Goal: Task Accomplishment & Management: Manage account settings

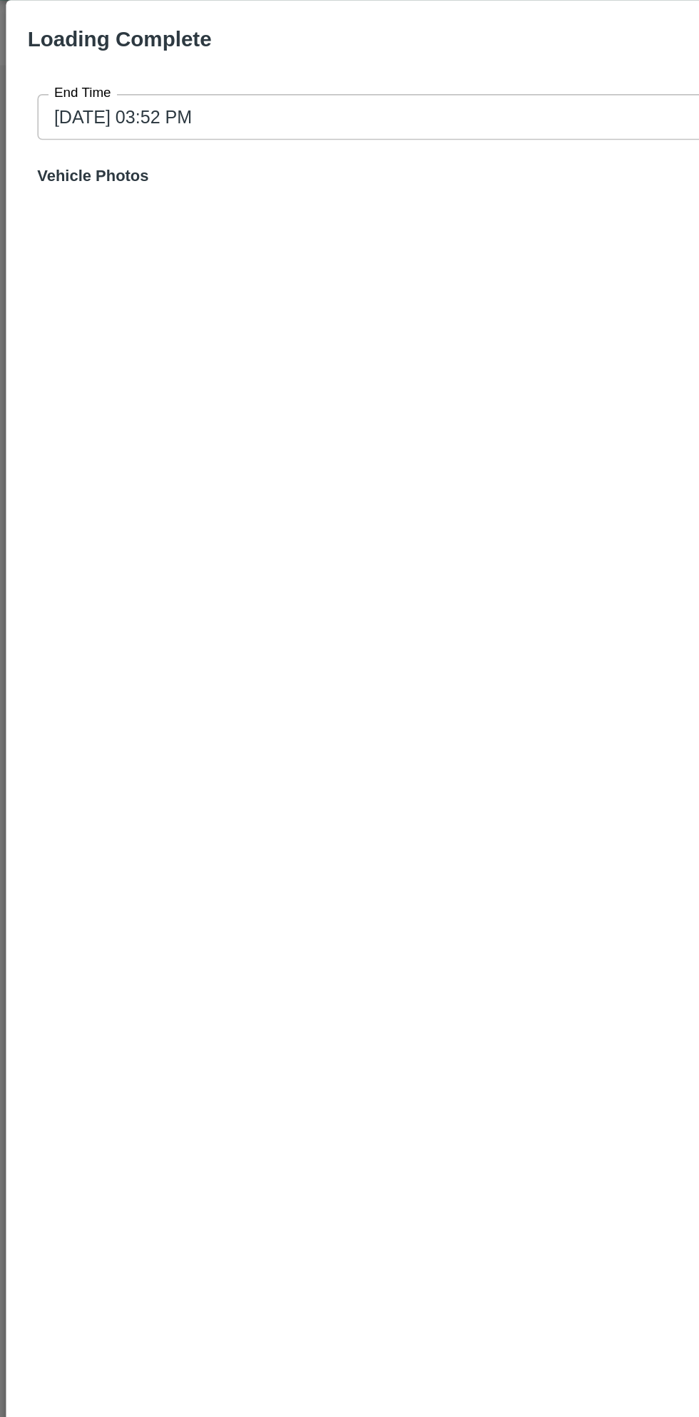
click at [255, 96] on input "[DATE] 03:52 PM" at bounding box center [344, 104] width 645 height 27
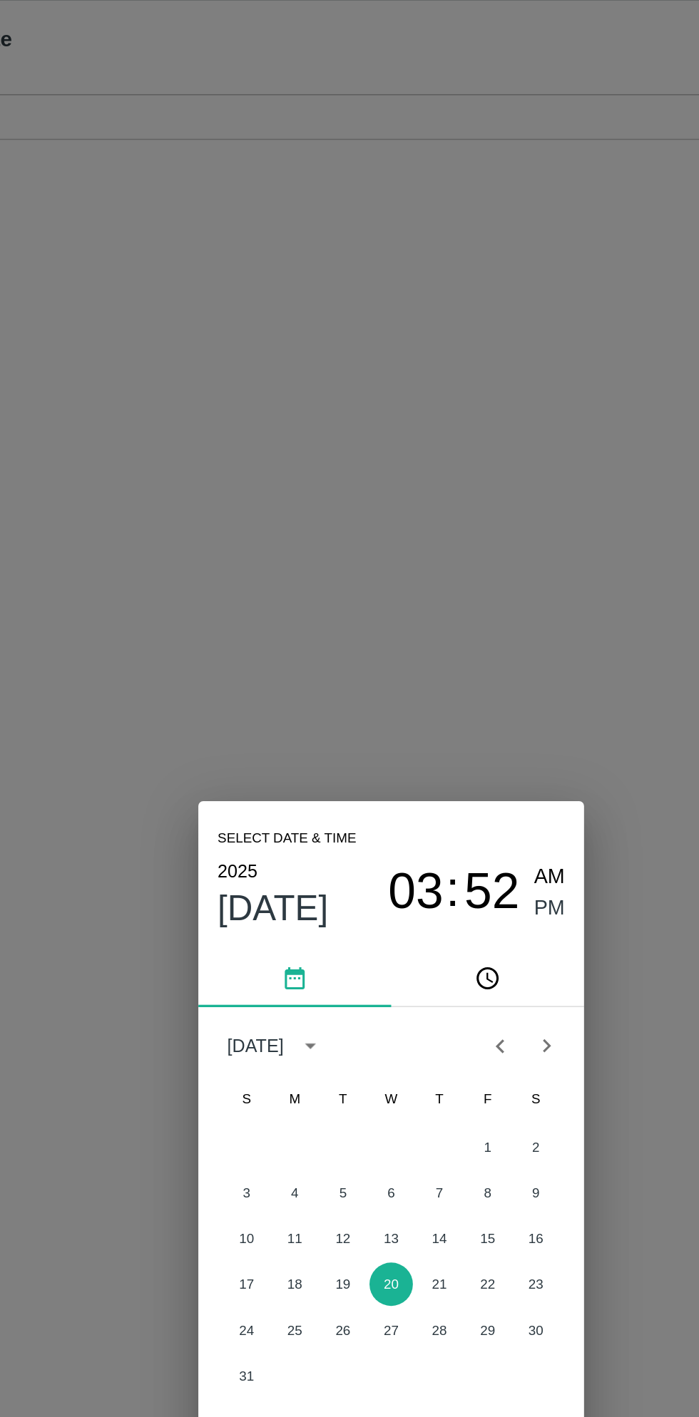
click at [367, 568] on span "03" at bounding box center [364, 564] width 33 height 34
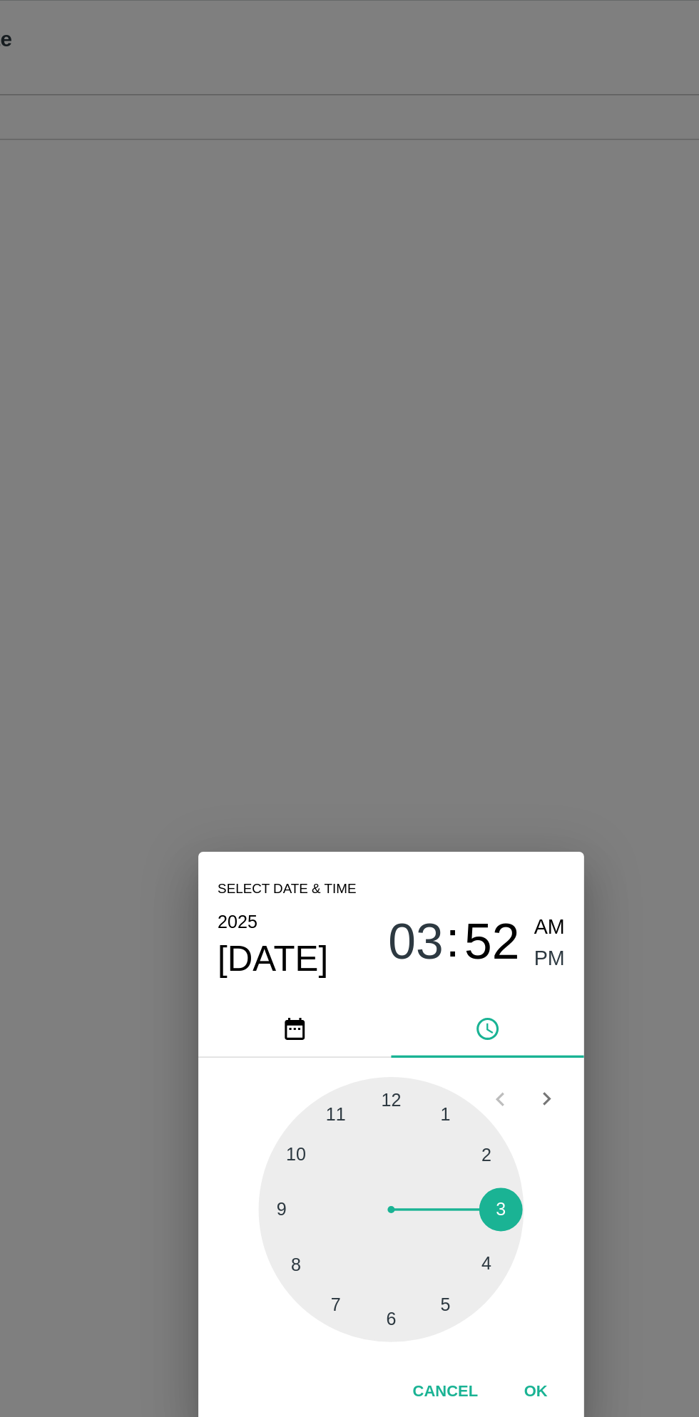
click at [353, 684] on div at bounding box center [349, 751] width 157 height 157
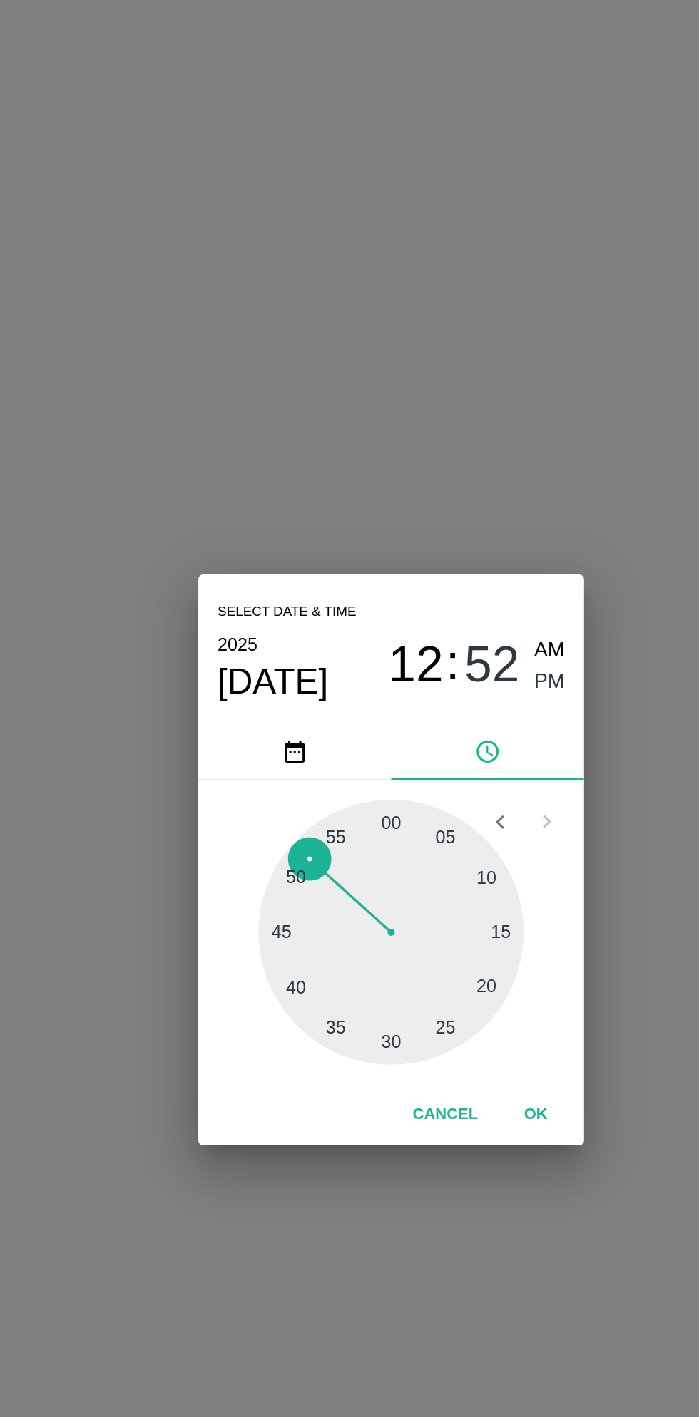
click at [446, 871] on button "OK" at bounding box center [435, 859] width 46 height 25
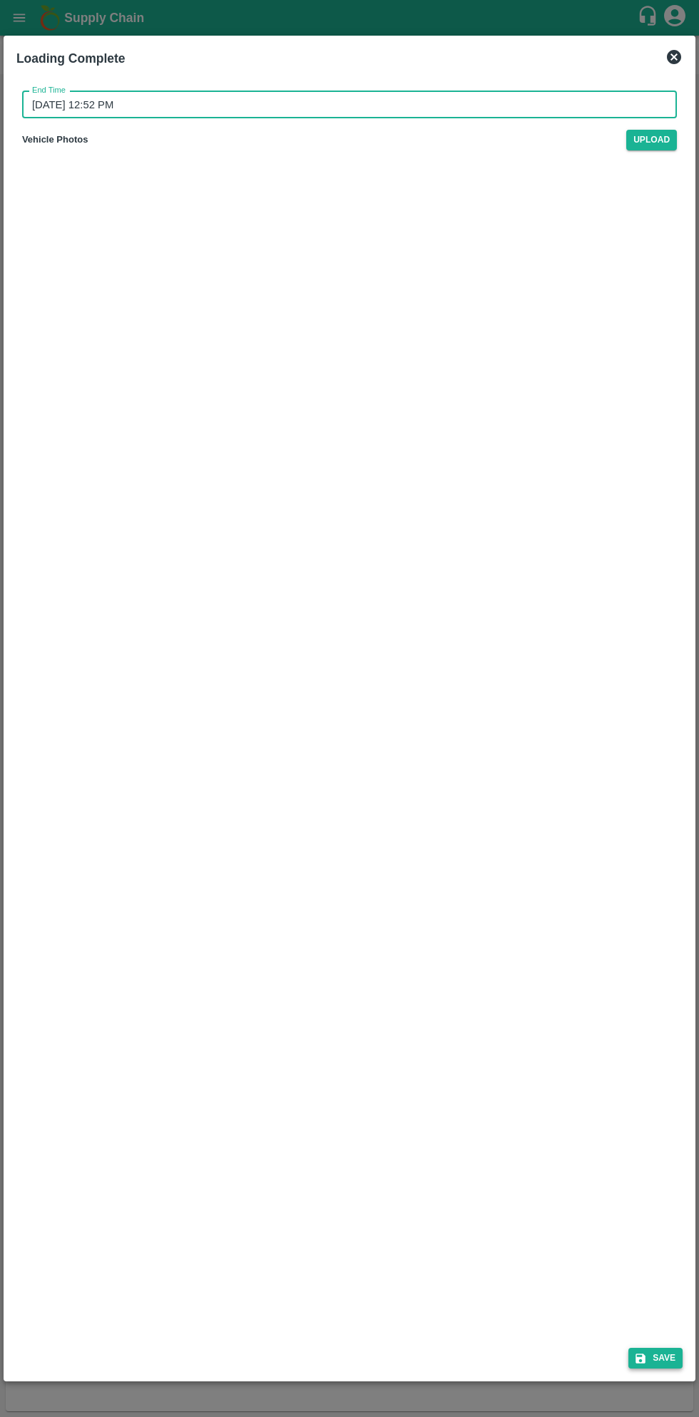
click at [669, 1361] on button "Save" at bounding box center [655, 1358] width 54 height 21
type input "[DATE] 03:52 PM"
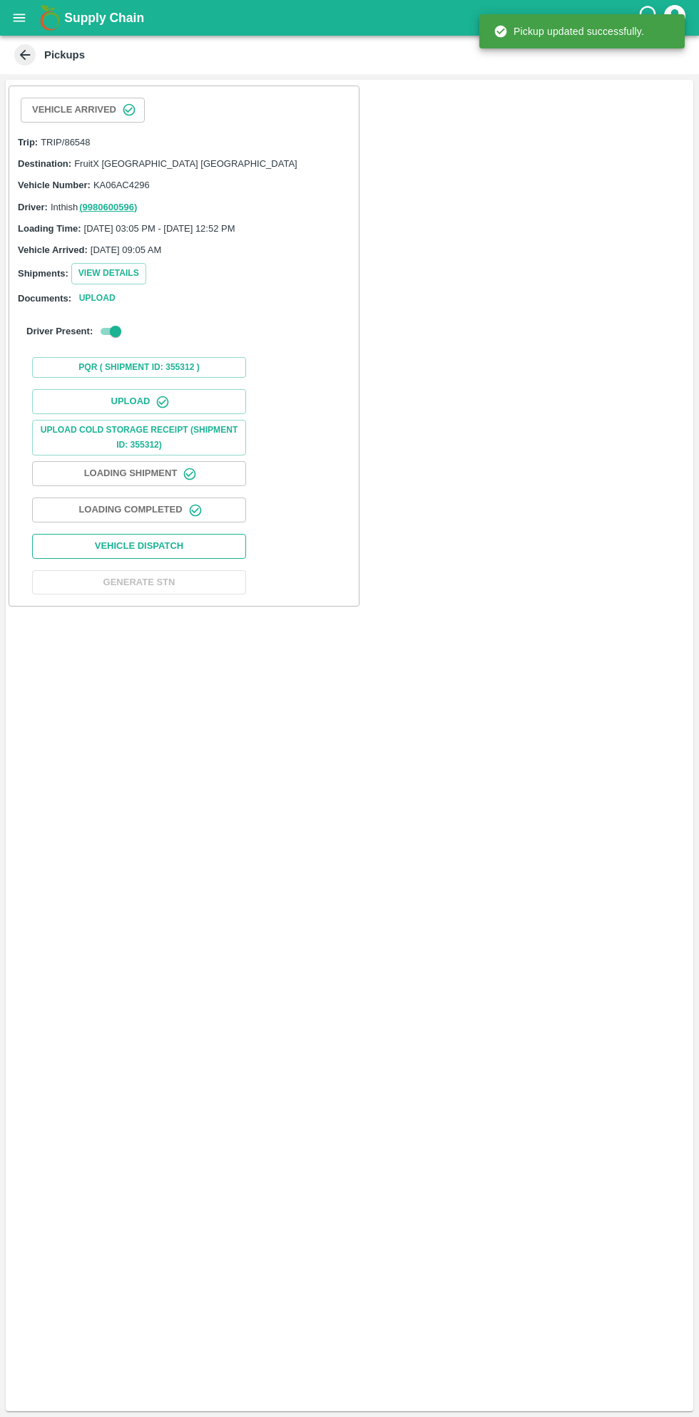
click at [222, 545] on button "Vehicle Dispatch" at bounding box center [139, 546] width 214 height 25
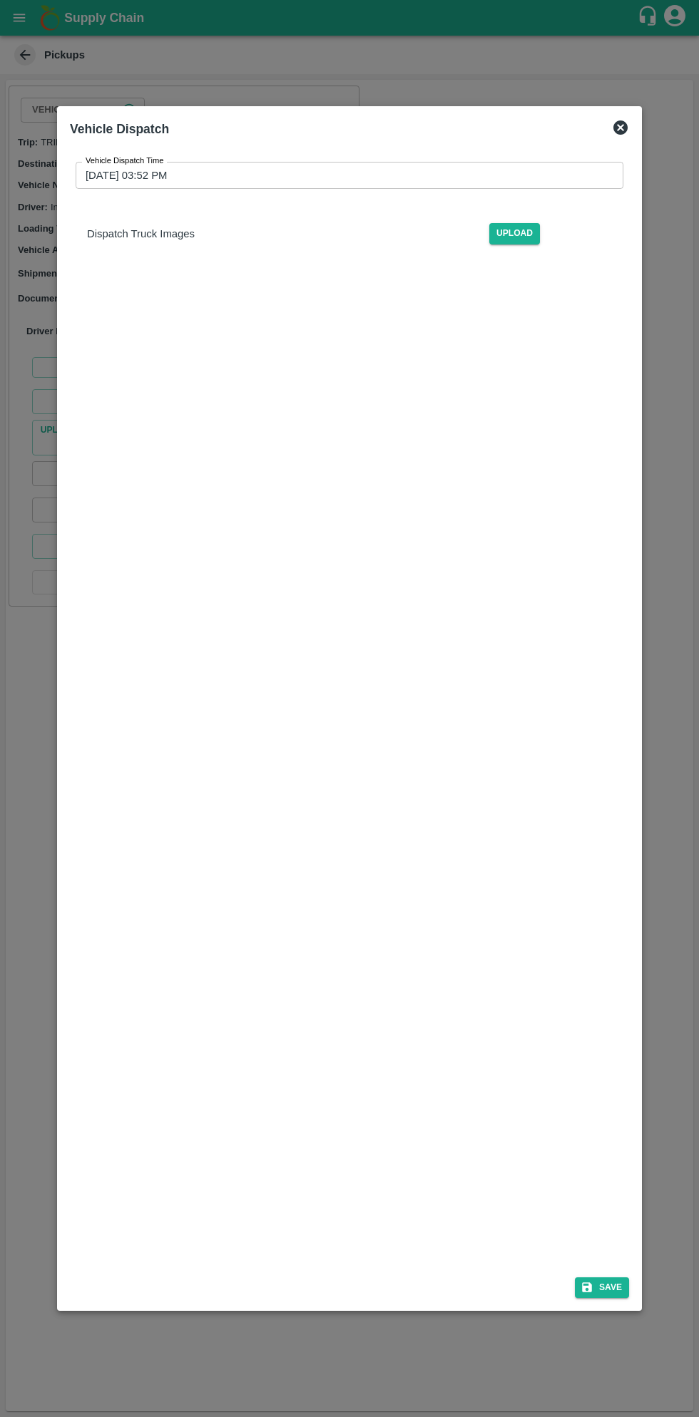
click at [432, 183] on input "[DATE] 03:52 PM" at bounding box center [345, 175] width 538 height 27
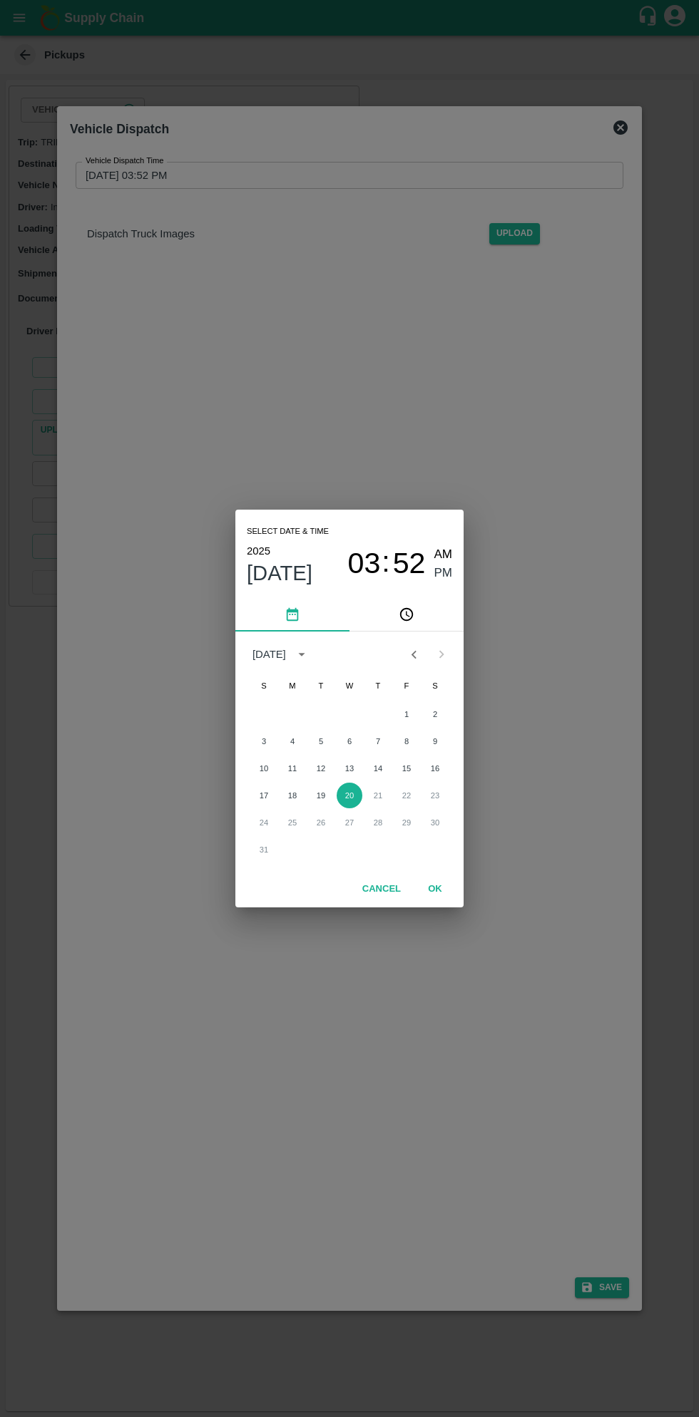
click at [365, 565] on span "03" at bounding box center [364, 564] width 33 height 34
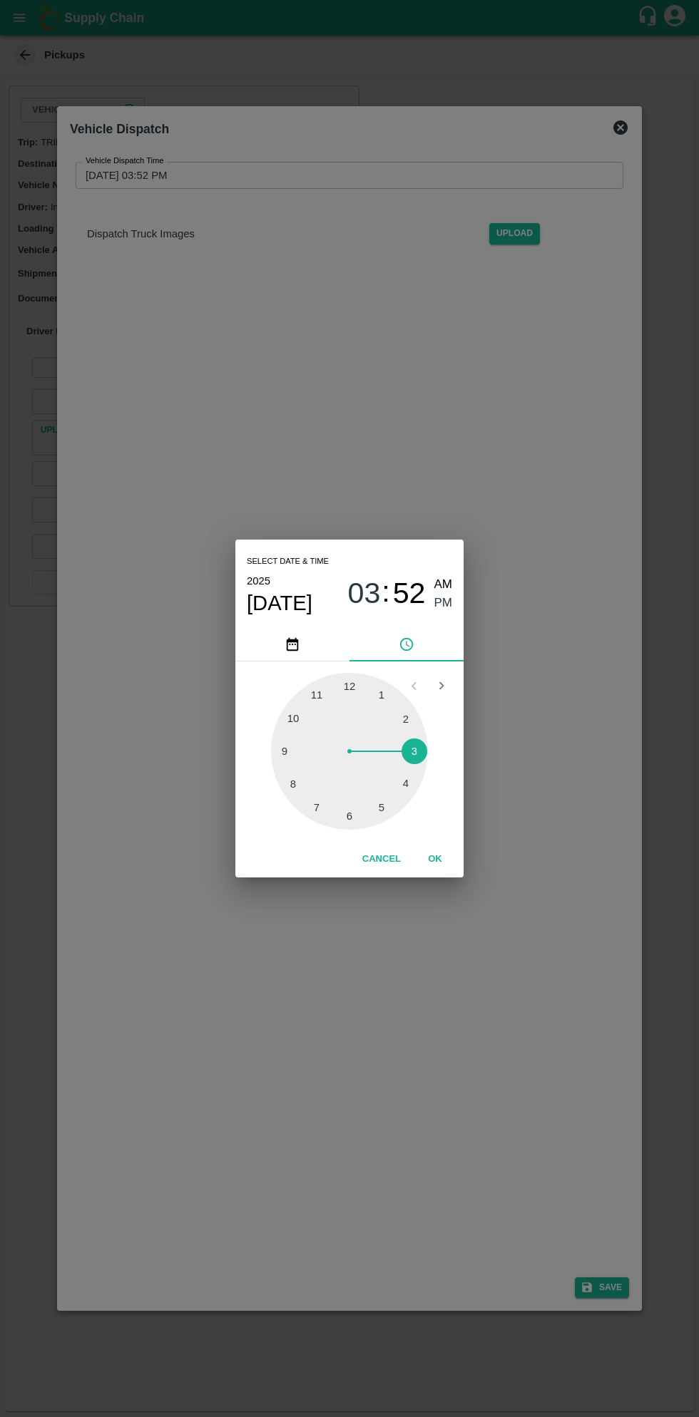
click at [389, 699] on div at bounding box center [349, 751] width 157 height 157
click at [419, 752] on div at bounding box center [349, 751] width 157 height 157
type input "[DATE] 01:15 PM"
click at [449, 853] on button "OK" at bounding box center [435, 859] width 46 height 25
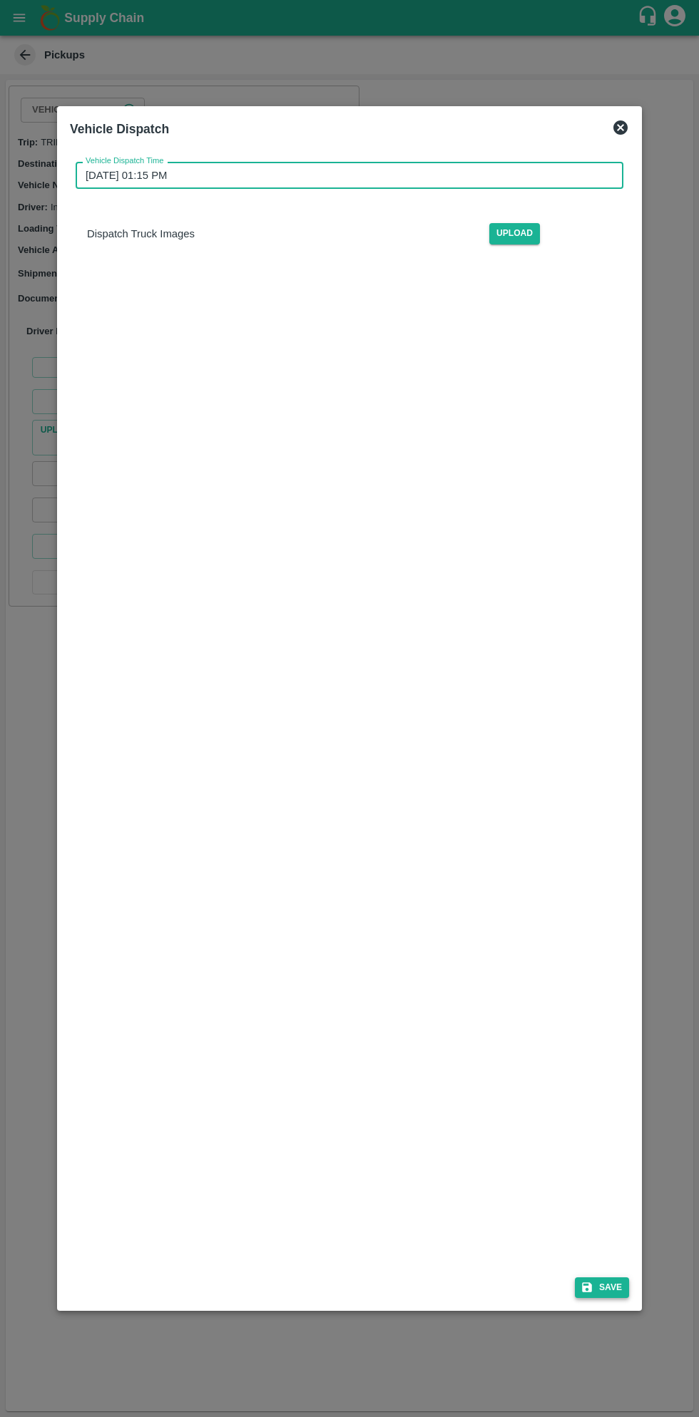
click at [602, 1283] on button "Save" at bounding box center [602, 1288] width 54 height 21
